Goal: Task Accomplishment & Management: Use online tool/utility

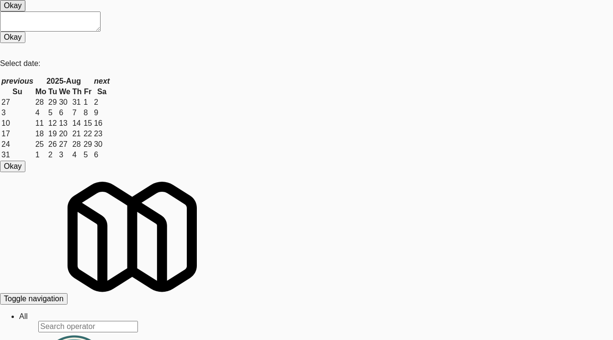
type input "444"
type input "3"
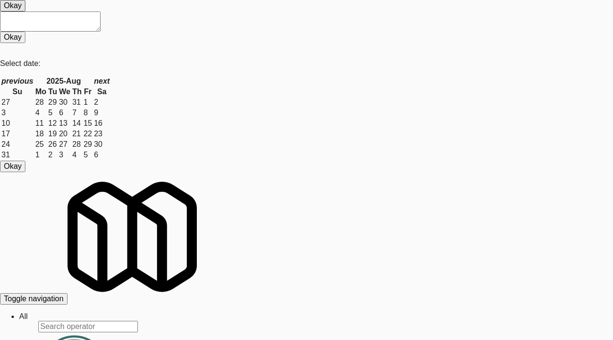
type input "3"
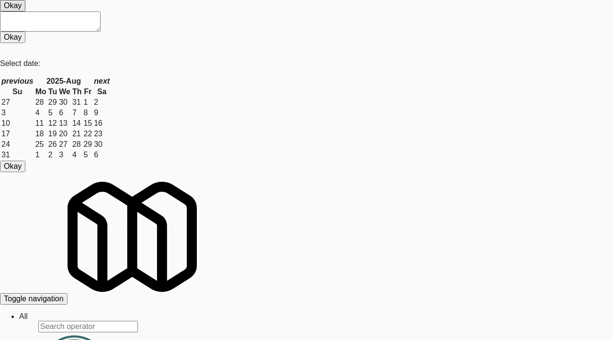
type input "3"
